Goal: Information Seeking & Learning: Compare options

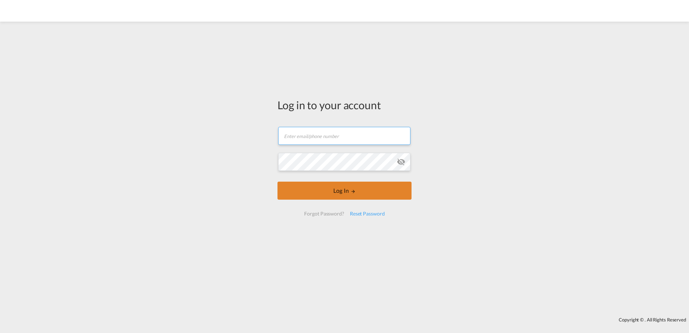
type input "[EMAIL_ADDRESS][DOMAIN_NAME]"
click at [320, 196] on button "Log In" at bounding box center [345, 191] width 134 height 18
